Goal: Transaction & Acquisition: Purchase product/service

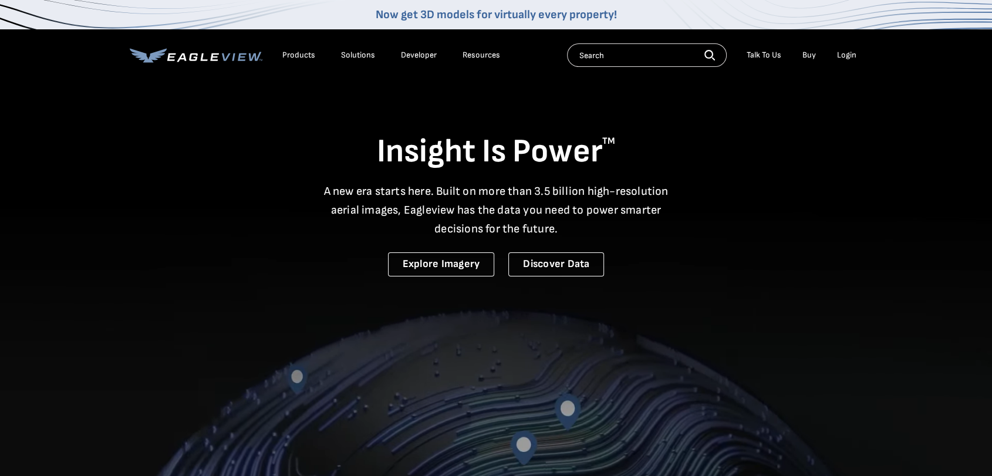
click at [849, 50] on div "Login" at bounding box center [846, 55] width 19 height 11
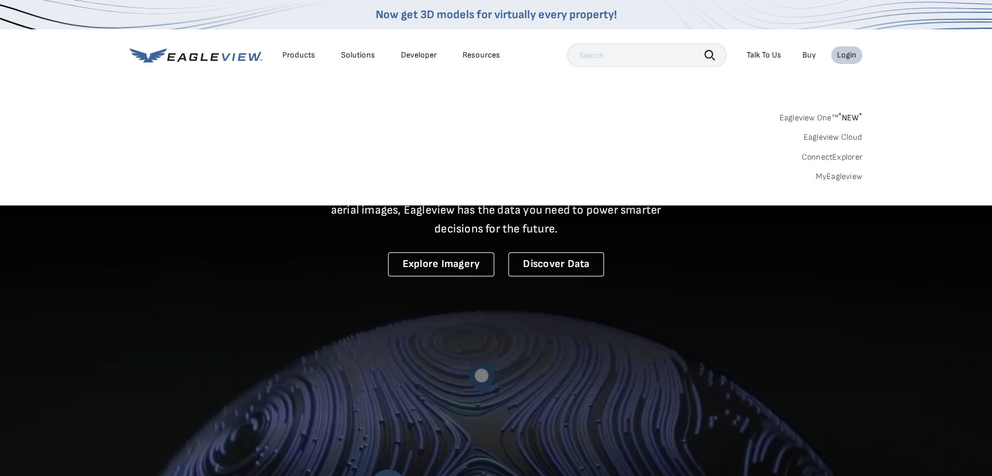
click at [832, 177] on link "MyEagleview" at bounding box center [839, 176] width 47 height 11
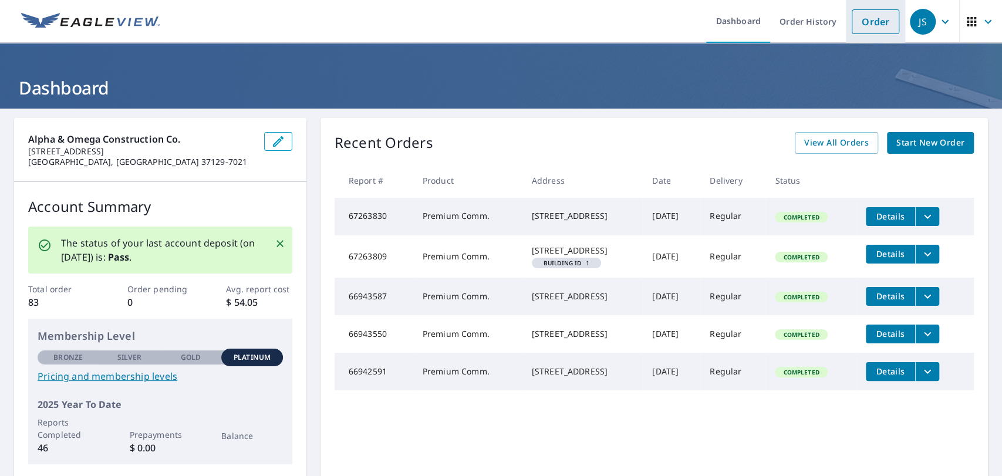
click at [866, 18] on link "Order" at bounding box center [876, 21] width 48 height 25
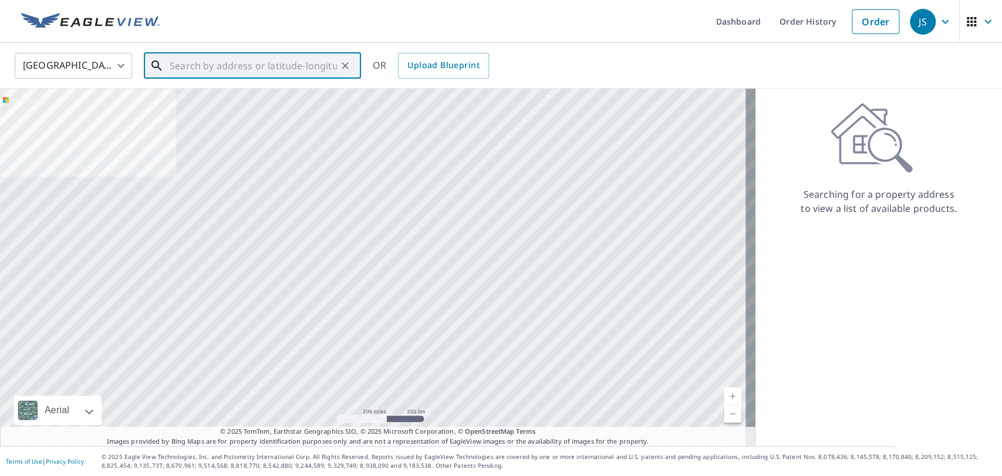
click at [227, 65] on input "text" at bounding box center [253, 65] width 167 height 33
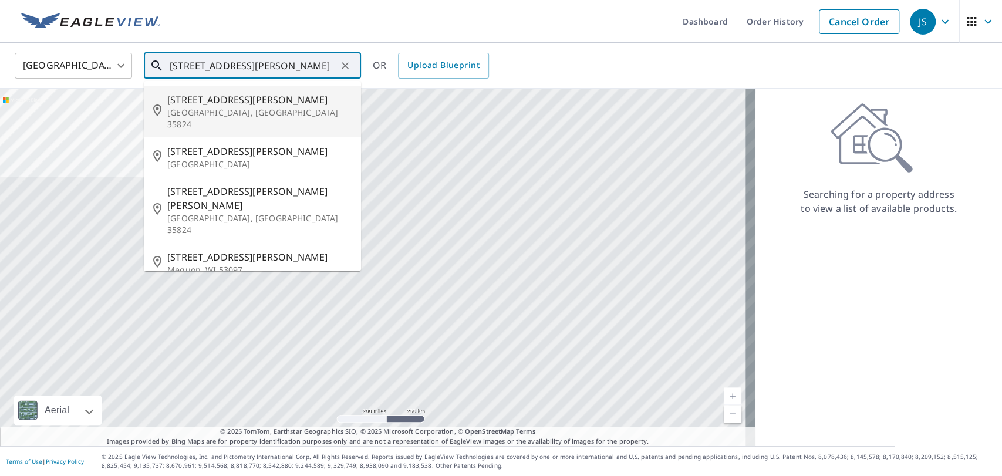
click at [231, 111] on p "Huntsville, AL 35824" at bounding box center [259, 118] width 184 height 23
type input "32 Ashbury Woods Dr Huntsville, AL 35824"
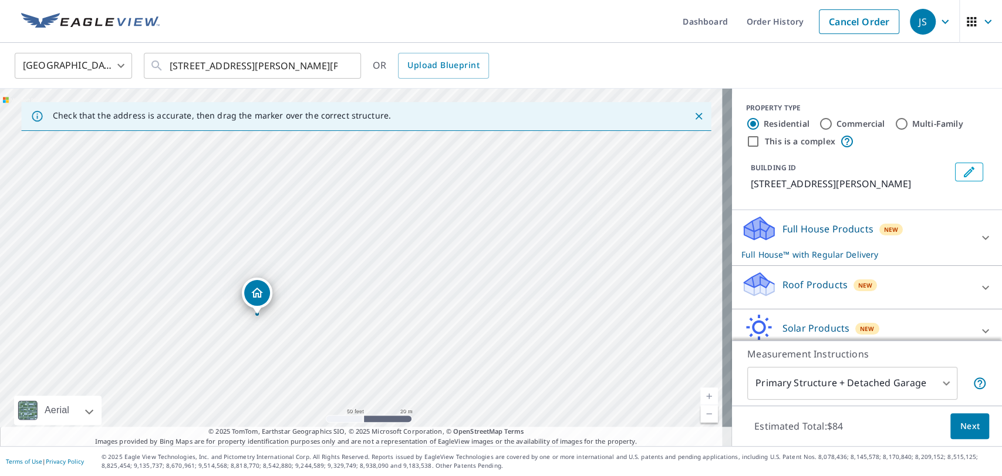
drag, startPoint x: 315, startPoint y: 299, endPoint x: 343, endPoint y: 152, distance: 149.4
click at [343, 152] on div "32 Ashbury Woods Dr Huntsville, AL 35824" at bounding box center [366, 268] width 732 height 358
drag, startPoint x: 356, startPoint y: 179, endPoint x: 351, endPoint y: 280, distance: 101.7
click at [351, 280] on div "32 Ashbury Woods Dr Huntsville, AL 35824" at bounding box center [366, 268] width 732 height 358
drag, startPoint x: 253, startPoint y: 393, endPoint x: 252, endPoint y: 261, distance: 132.7
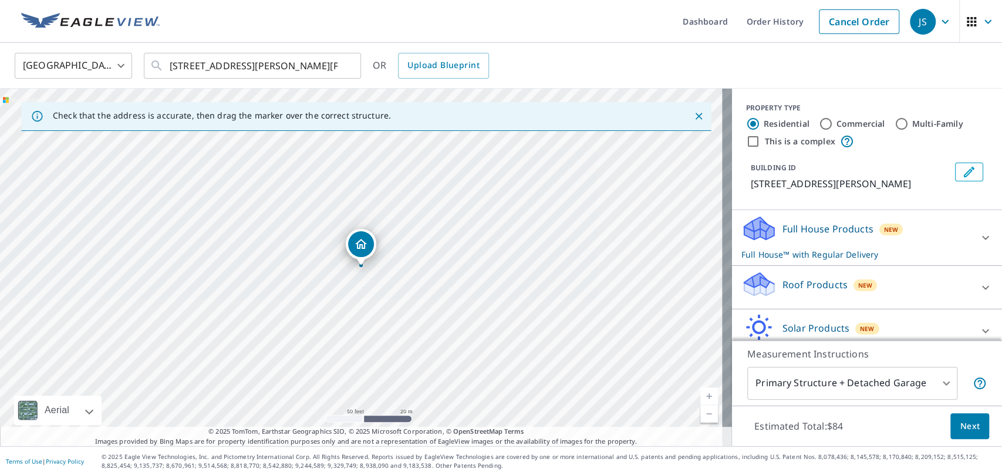
click at [895, 123] on input "Multi-Family" at bounding box center [902, 124] width 14 height 14
radio input "true"
type input "2"
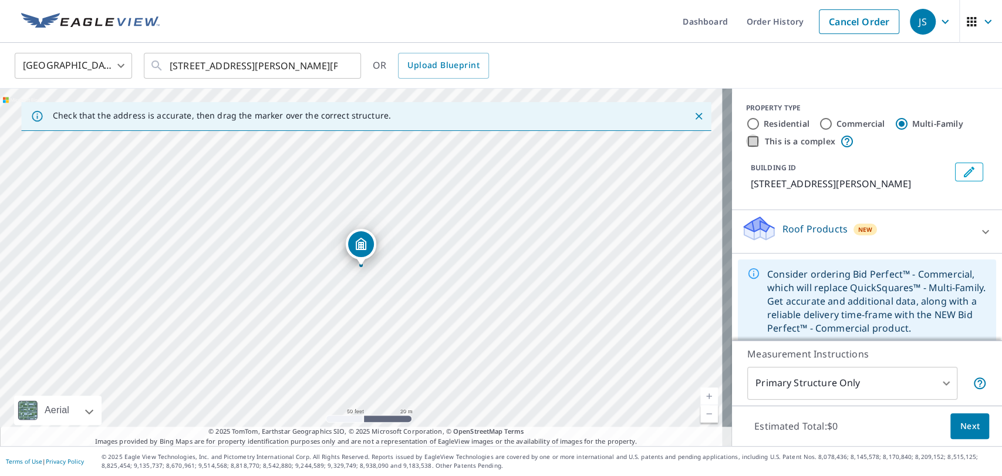
click at [746, 143] on input "This is a complex" at bounding box center [753, 141] width 14 height 14
checkbox input "true"
radio input "true"
type input "4"
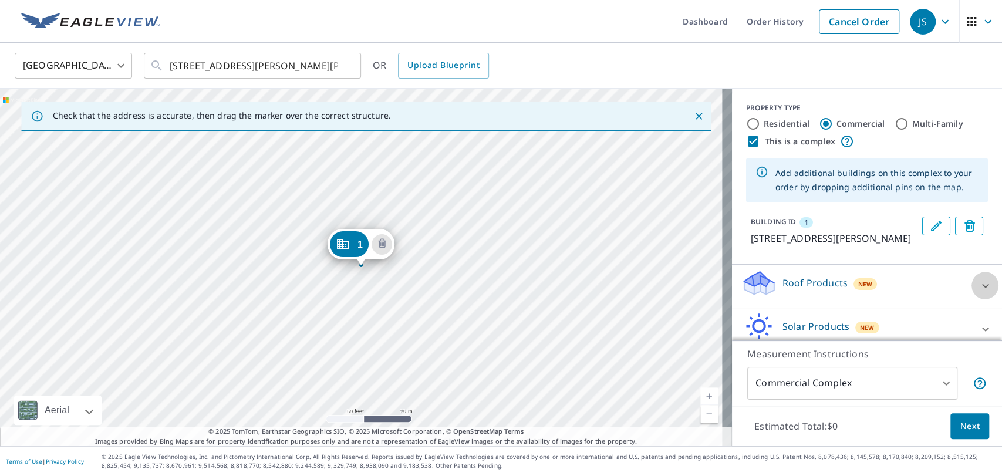
click at [979, 293] on icon at bounding box center [986, 286] width 14 height 14
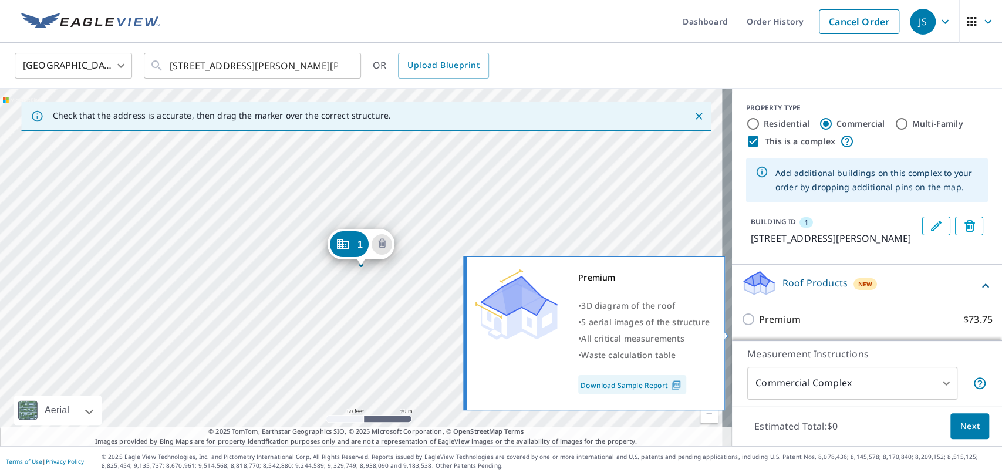
click at [742, 326] on input "Premium $73.75" at bounding box center [751, 319] width 18 height 14
checkbox input "true"
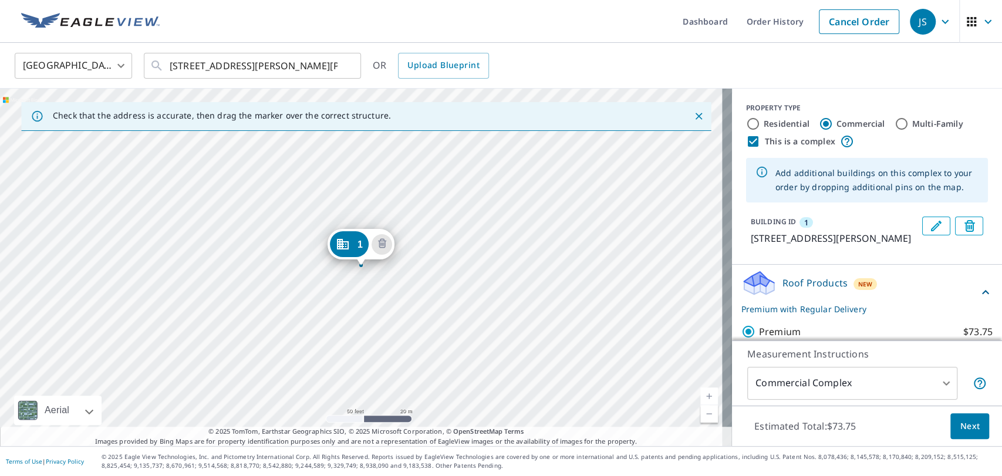
scroll to position [200, 0]
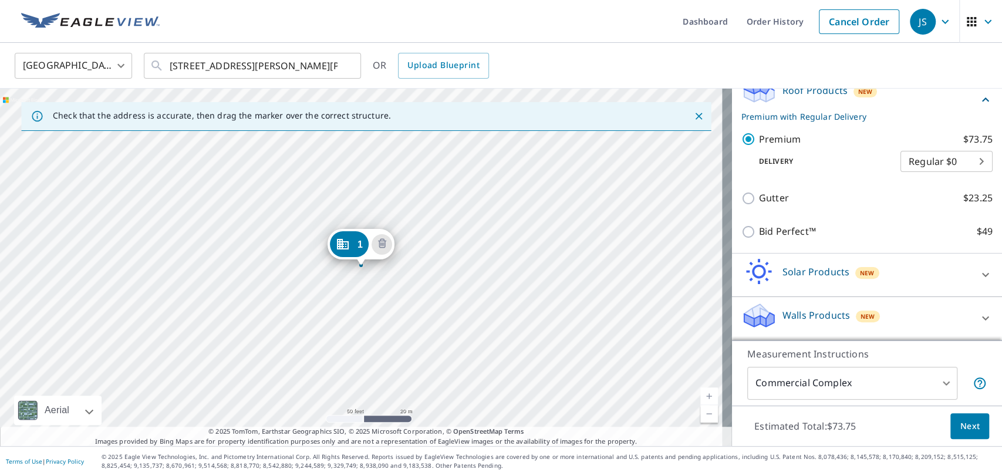
click at [960, 425] on span "Next" at bounding box center [970, 426] width 20 height 15
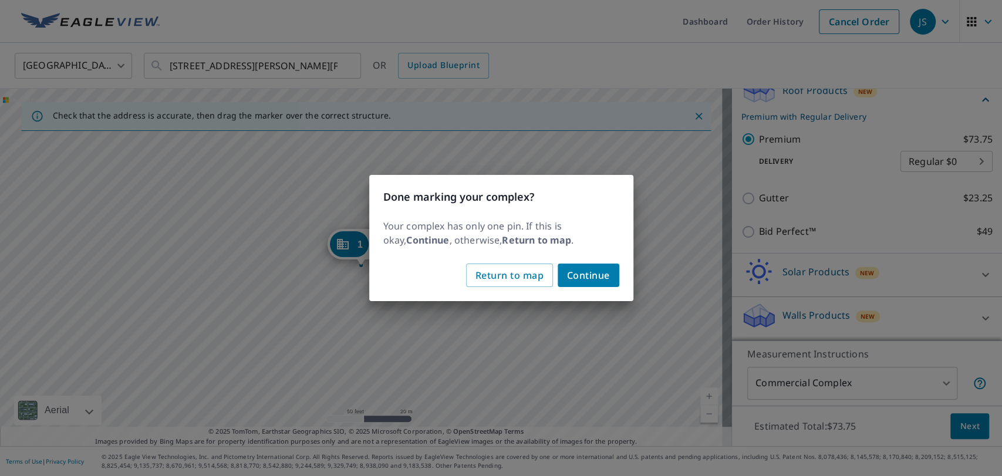
click at [587, 267] on span "Continue" at bounding box center [588, 275] width 43 height 16
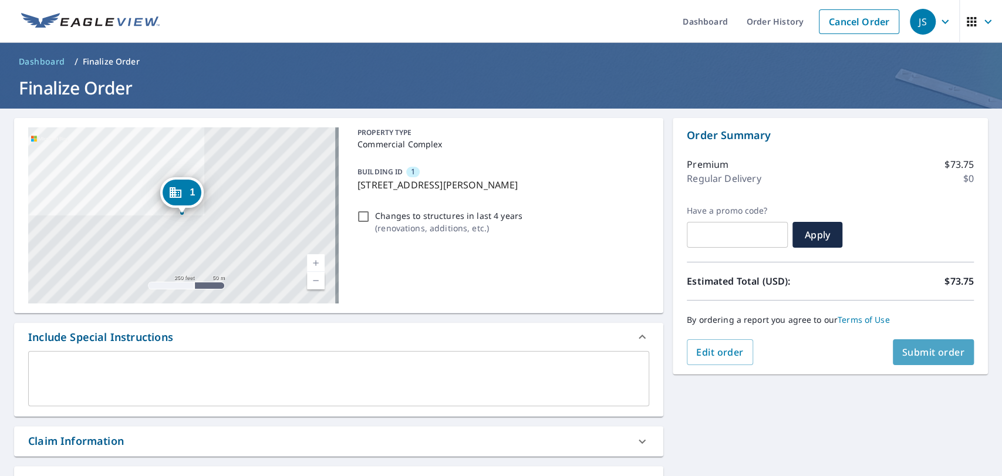
click at [942, 349] on span "Submit order" at bounding box center [934, 352] width 63 height 13
checkbox input "true"
